Goal: Information Seeking & Learning: Learn about a topic

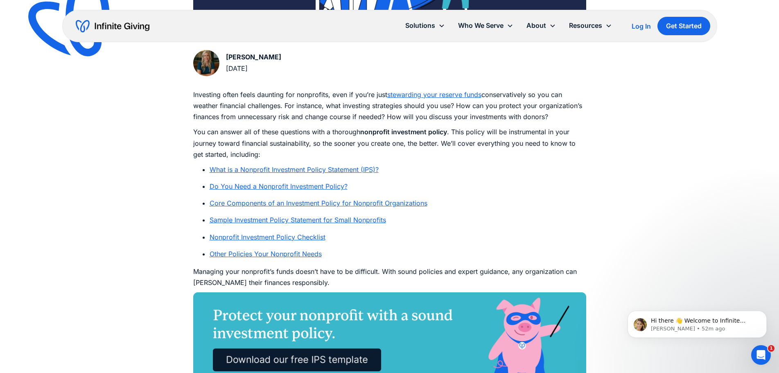
scroll to position [450, 0]
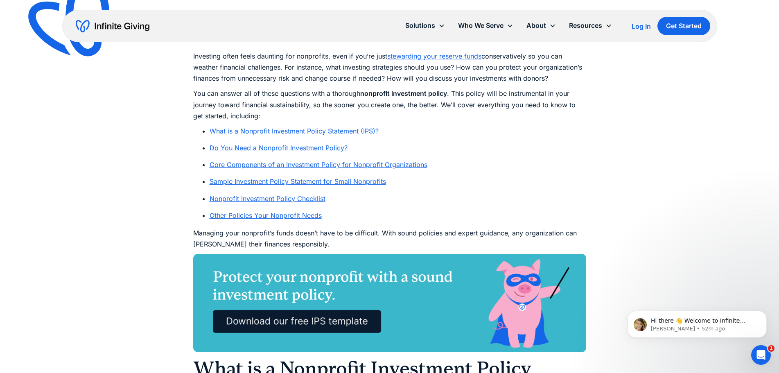
click at [261, 182] on link "Sample Investment Policy Statement for Small Nonprofits" at bounding box center [297, 181] width 176 height 8
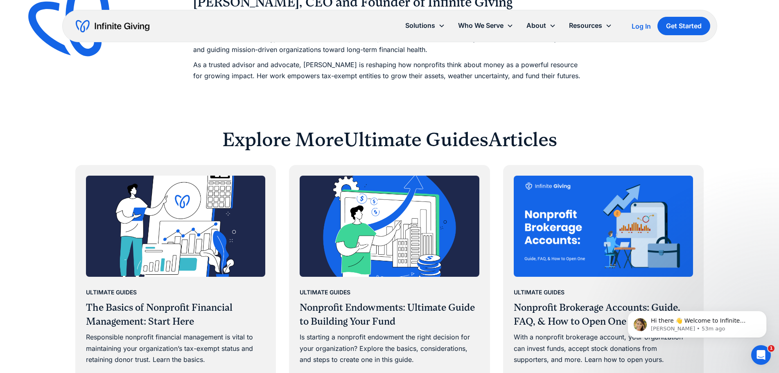
scroll to position [5077, 0]
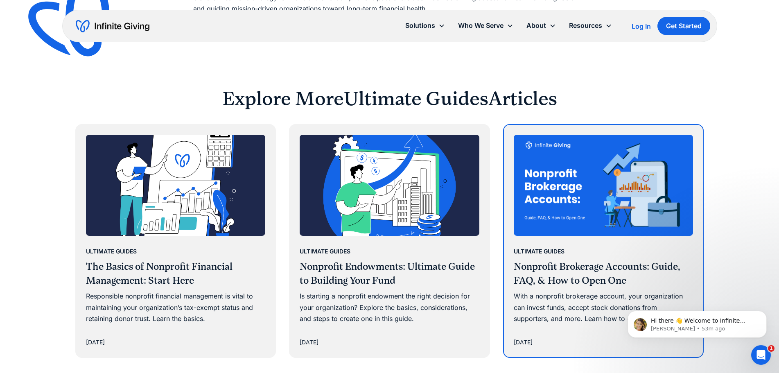
click at [571, 260] on h3 "Nonprofit Brokerage Accounts: Guide, FAQ, & How to Open One" at bounding box center [603, 273] width 180 height 27
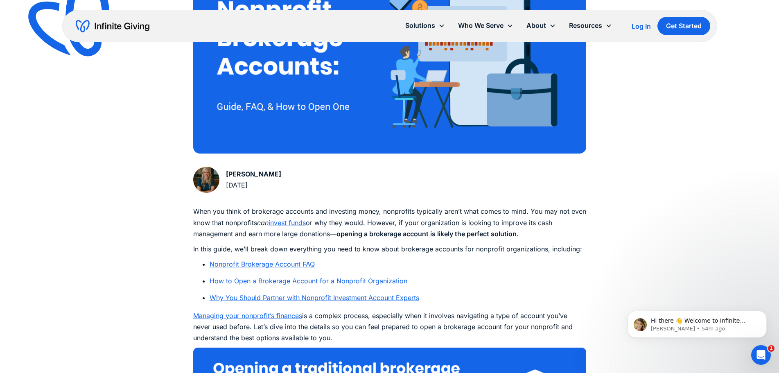
scroll to position [205, 0]
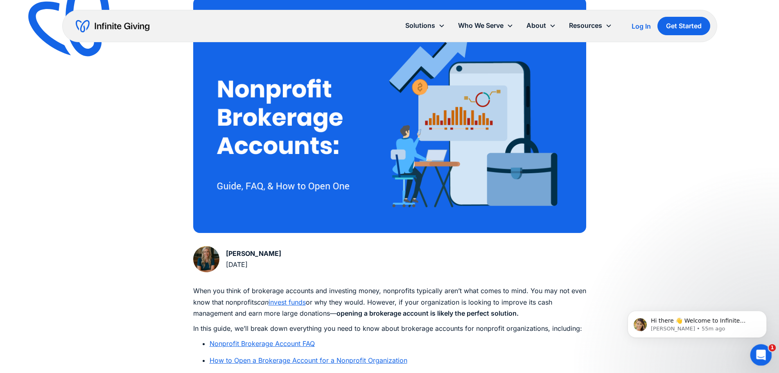
click at [759, 351] on icon "Open Intercom Messenger" at bounding box center [760, 354] width 14 height 14
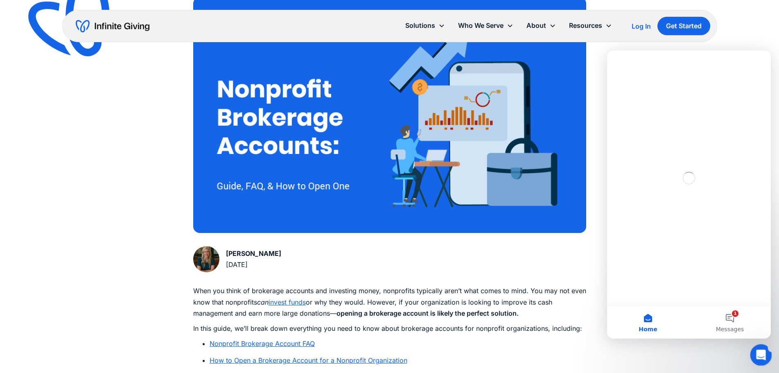
scroll to position [0, 0]
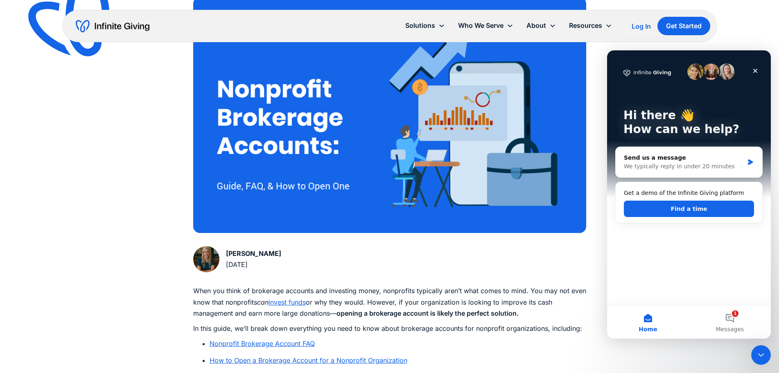
click at [752, 72] on icon "Close" at bounding box center [755, 71] width 7 height 7
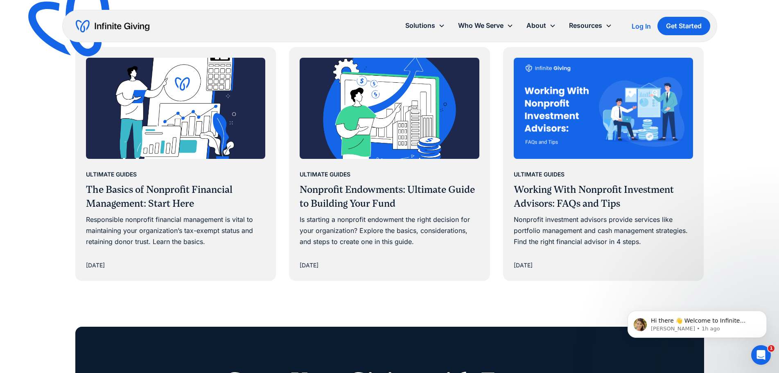
scroll to position [5114, 0]
